Goal: Navigation & Orientation: Find specific page/section

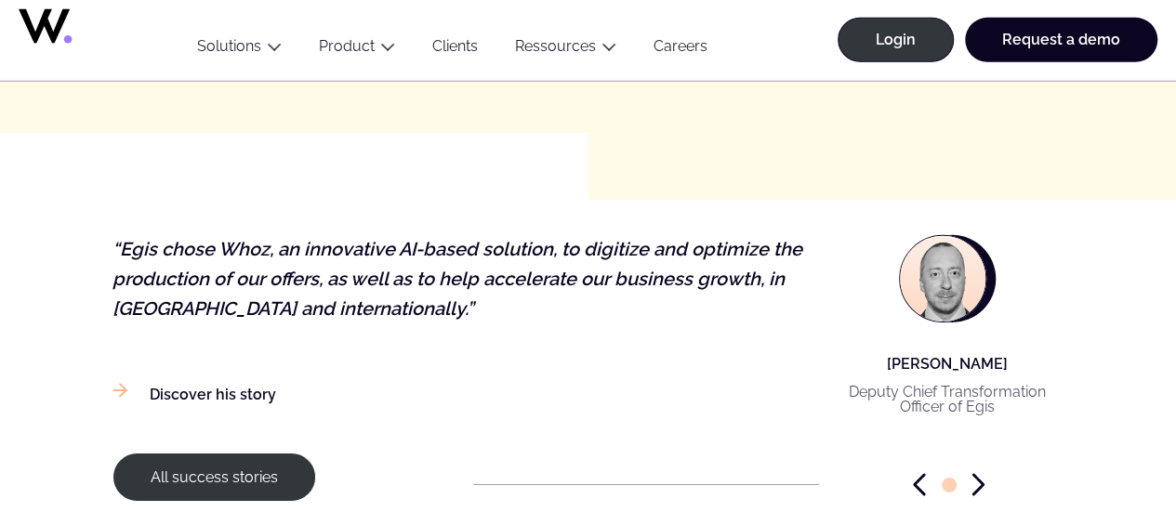
scroll to position [2858, 0]
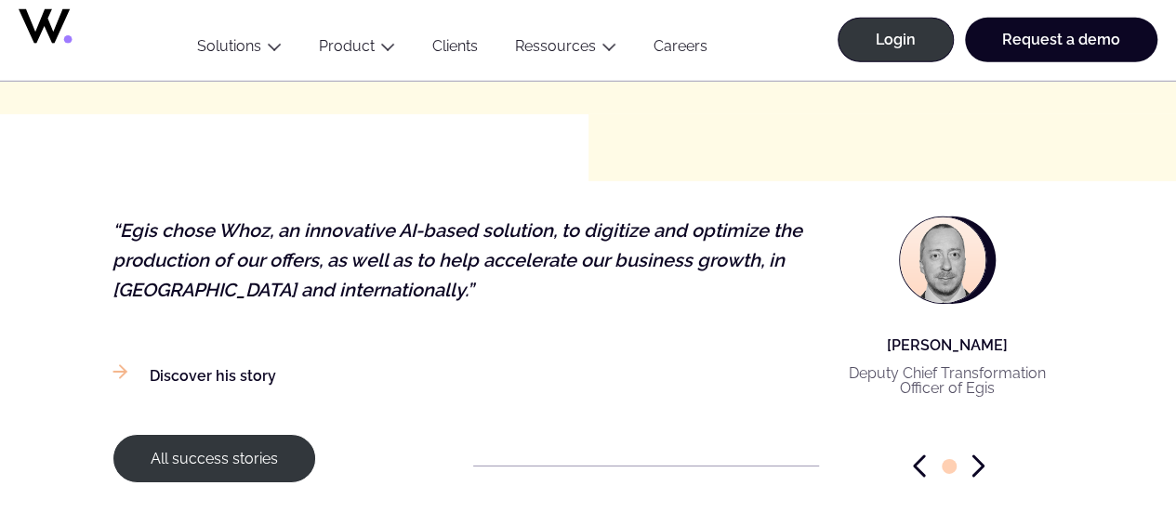
click at [978, 455] on icon "Next slide" at bounding box center [977, 466] width 13 height 23
click at [973, 455] on icon "Next slide" at bounding box center [977, 466] width 13 height 23
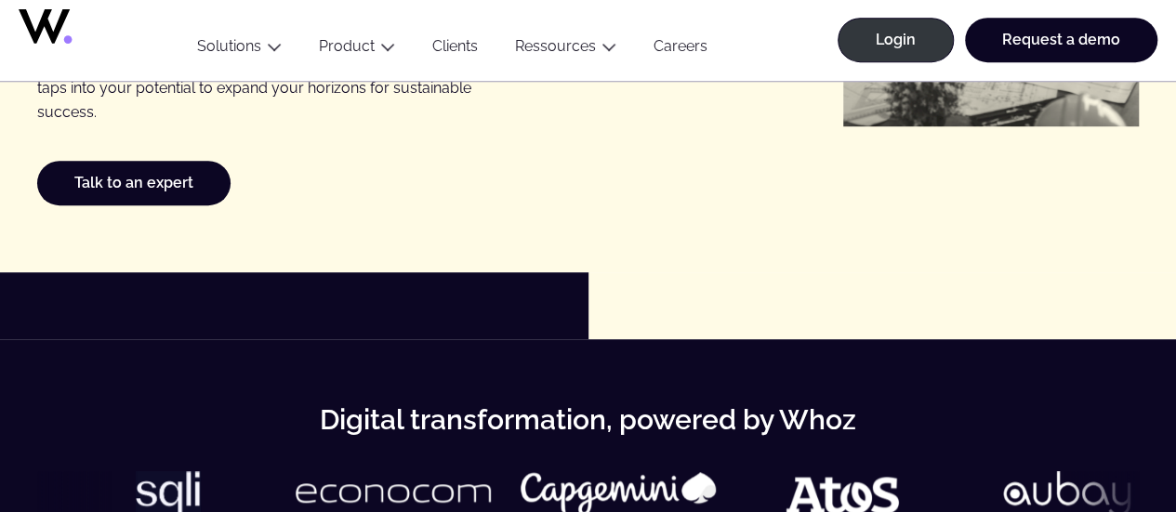
scroll to position [0, 0]
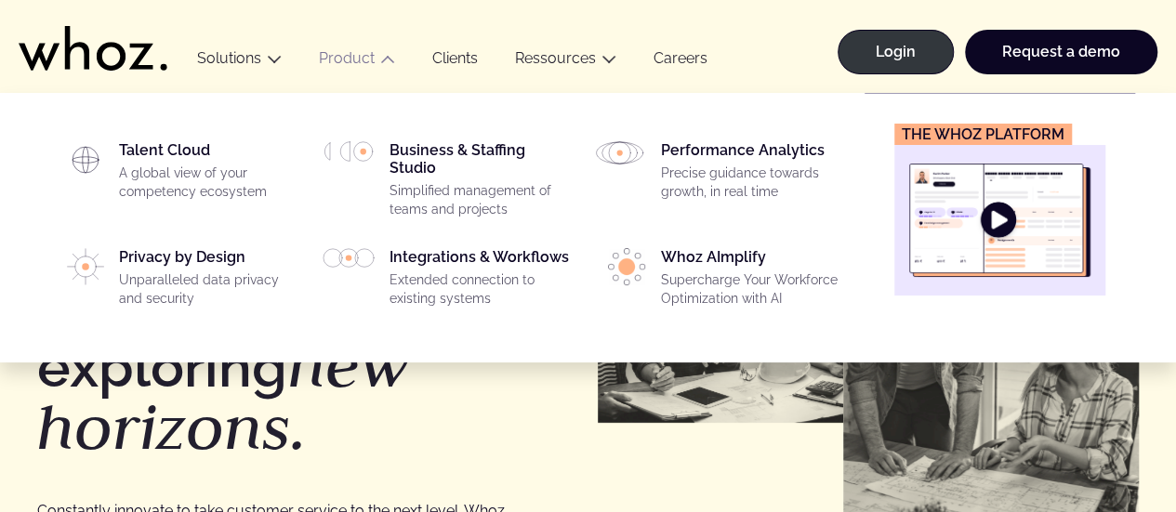
click at [348, 64] on link "Product" at bounding box center [347, 58] width 56 height 18
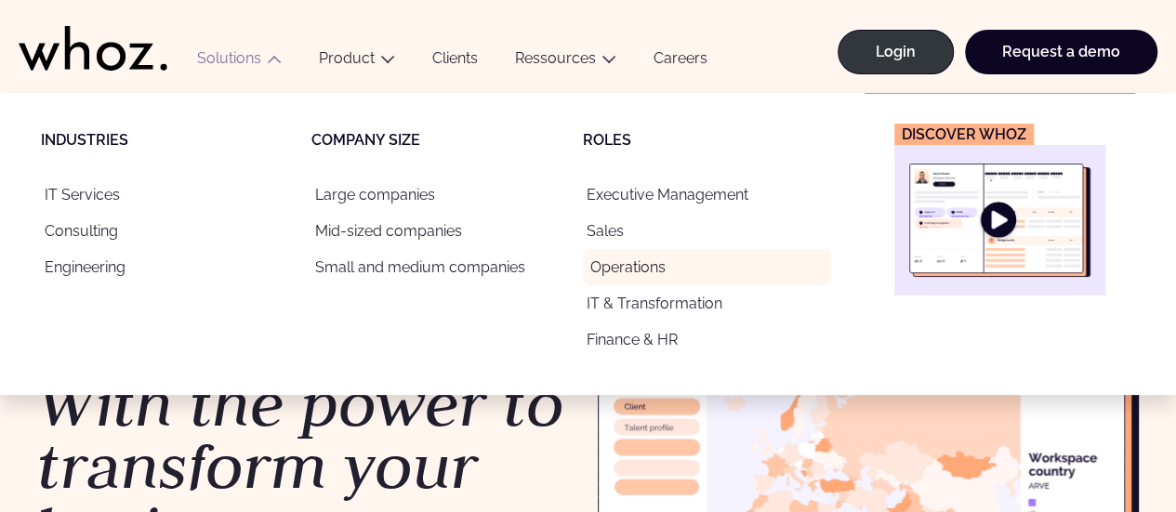
click at [640, 265] on link "Operations" at bounding box center [707, 267] width 248 height 36
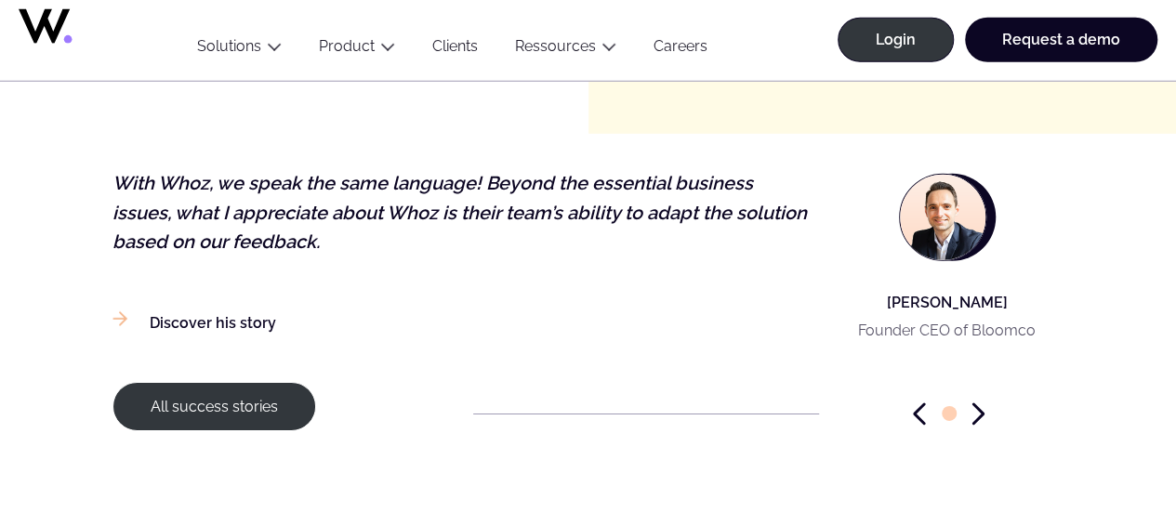
scroll to position [2756, 0]
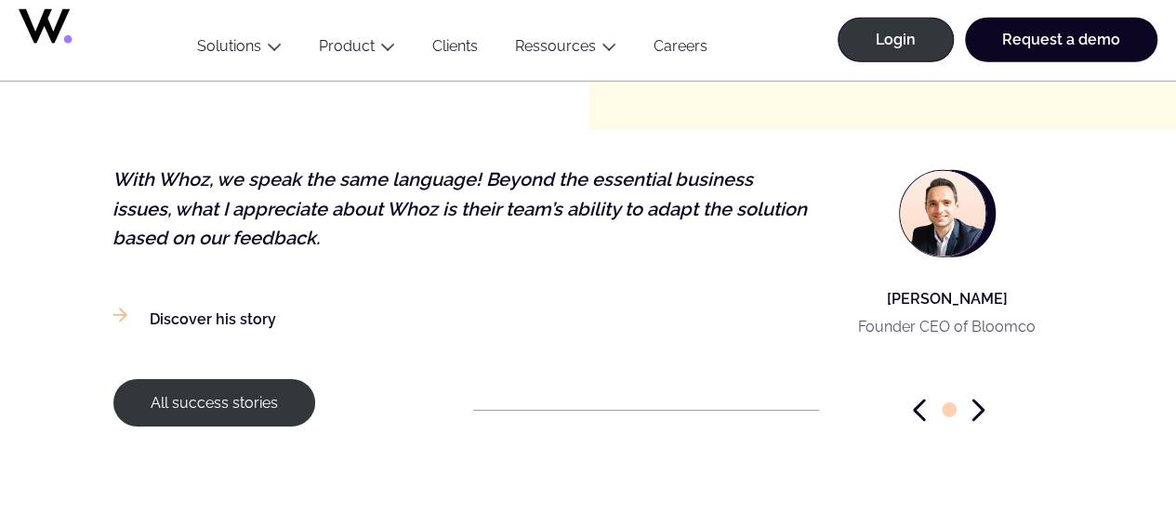
click at [969, 399] on div at bounding box center [949, 410] width 231 height 23
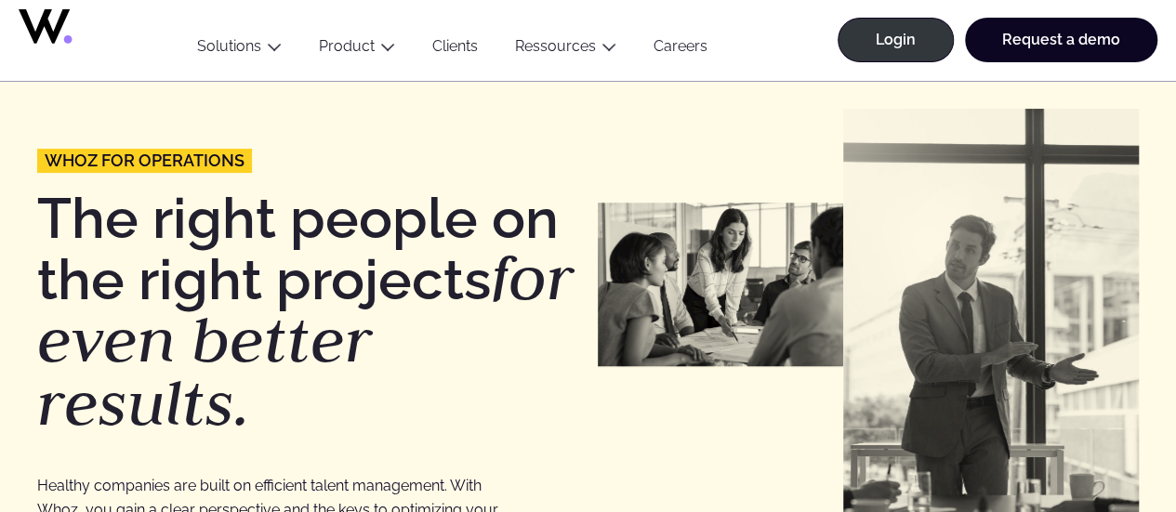
scroll to position [0, 0]
